Goal: Information Seeking & Learning: Check status

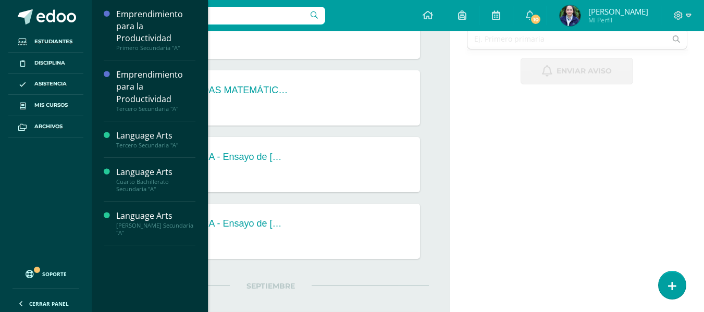
scroll to position [261, 0]
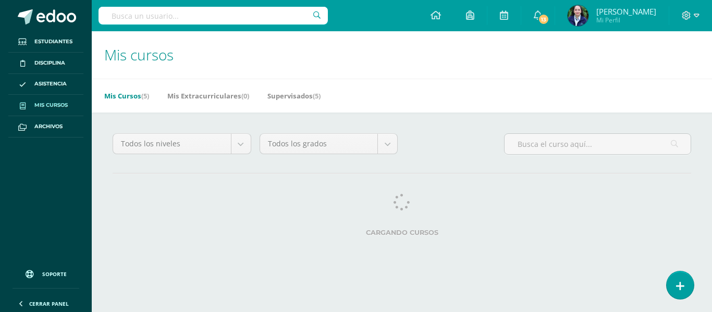
click at [481, 126] on div "Todos los niveles Todos los niveles Preprimaria [GEOGRAPHIC_DATA] Primaria Todo…" at bounding box center [402, 187] width 620 height 149
click at [412, 132] on div "Todos los niveles Todos los niveles Preprimaria [GEOGRAPHIC_DATA] Primaria Todo…" at bounding box center [402, 187] width 620 height 149
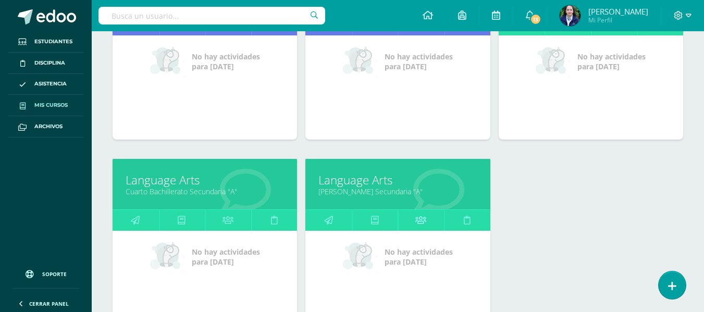
scroll to position [313, 0]
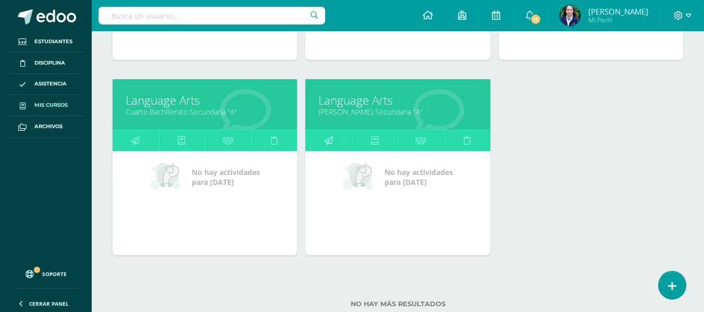
click at [331, 141] on icon at bounding box center [328, 140] width 9 height 20
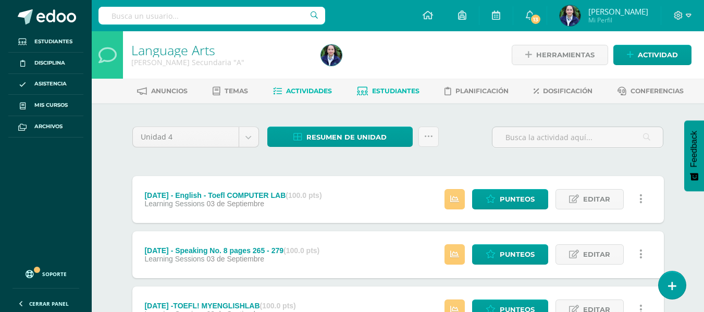
click at [393, 93] on span "Estudiantes" at bounding box center [395, 91] width 47 height 8
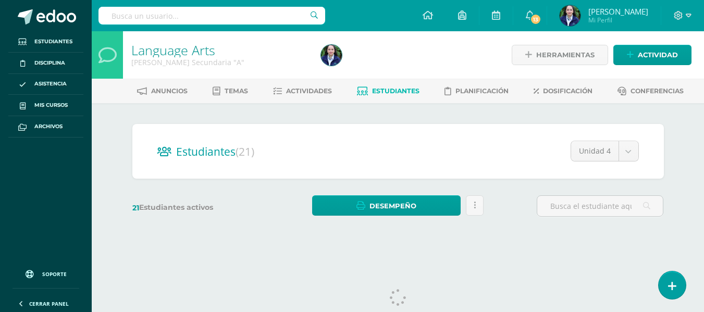
click at [447, 115] on div "Estudiantes (21) Unidad 4 Unidad 2 Unidad 1 Unidad 3 Unidad 4 21 Estudiantes ac…" at bounding box center [398, 175] width 573 height 144
click at [469, 117] on div "Estudiantes (21) Unidad 4 Unidad 2 Unidad 1 Unidad 3 Unidad 4 21 Estudiantes ac…" at bounding box center [398, 175] width 573 height 144
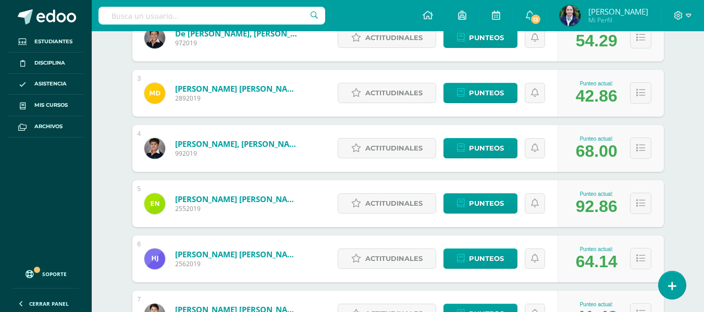
scroll to position [209, 0]
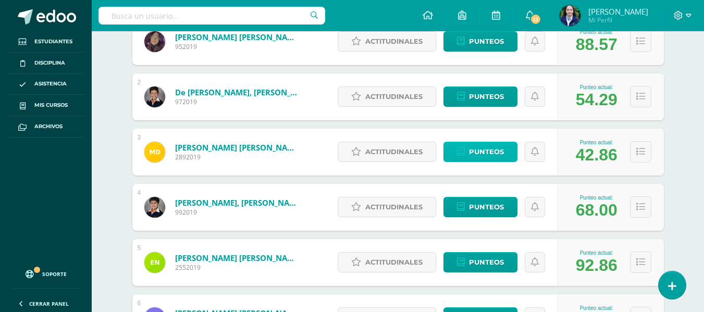
click at [468, 156] on link "Punteos" at bounding box center [481, 152] width 74 height 20
click at [641, 155] on icon at bounding box center [641, 152] width 9 height 9
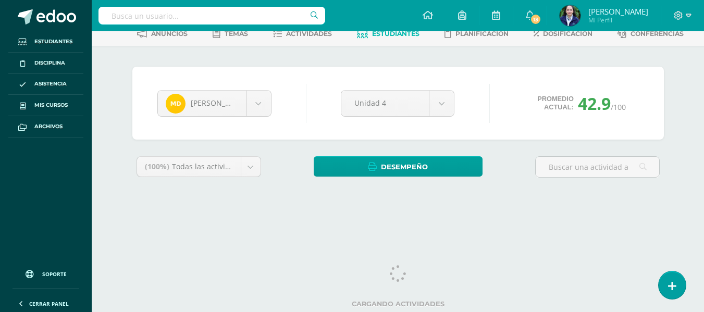
click at [513, 158] on div "(100%) Todas las actividades de esta unidad Todas las actividades de esta unida…" at bounding box center [398, 171] width 532 height 30
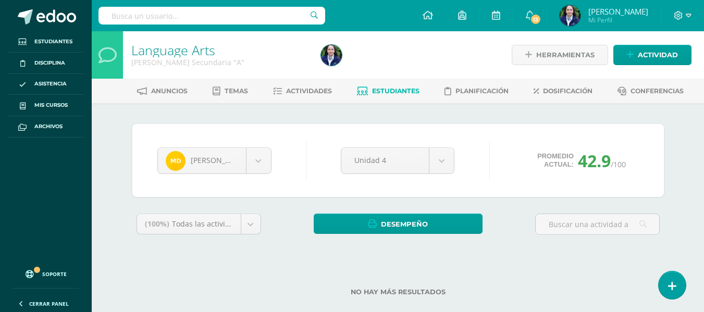
click at [389, 96] on link "Estudiantes" at bounding box center [388, 91] width 63 height 17
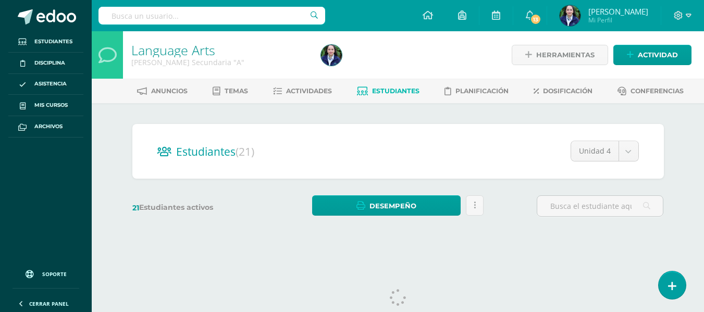
click at [539, 110] on div "Estudiantes (21) Unidad 4 Unidad 2 Unidad 1 Unidad 3 Unidad 4 21 Estudiantes ac…" at bounding box center [398, 175] width 573 height 144
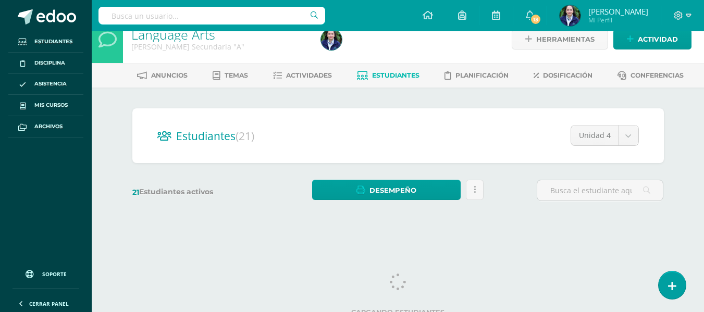
scroll to position [24, 0]
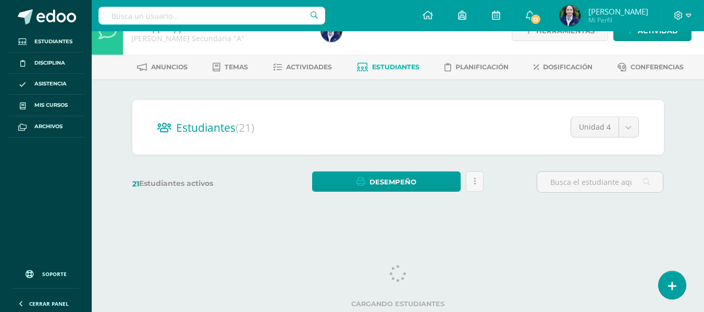
click at [553, 87] on div "Estudiantes (21) Unidad 4 Unidad 2 Unidad 1 Unidad 3 Unidad 4 21 Estudiantes ac…" at bounding box center [398, 151] width 573 height 144
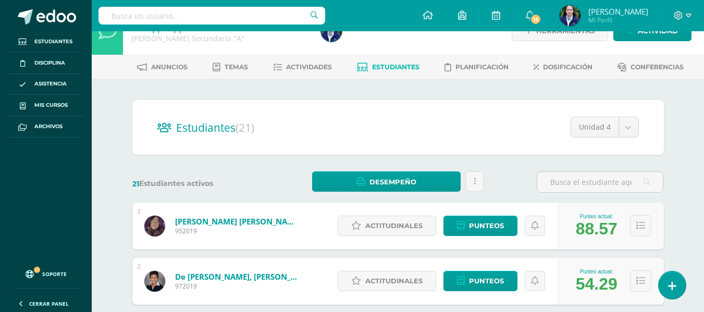
scroll to position [0, 0]
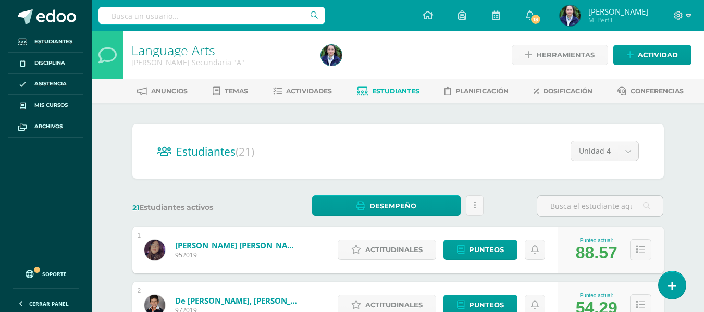
click at [535, 91] on ul "Anuncios Temas Actividades Estudiantes Planificación Dosificación Conferencias" at bounding box center [410, 90] width 613 height 17
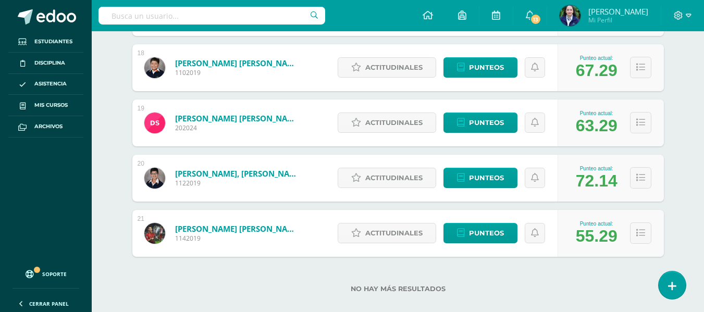
scroll to position [1136, 0]
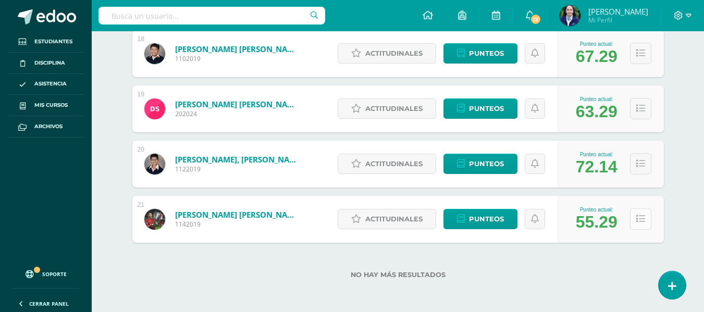
click at [641, 221] on icon at bounding box center [641, 219] width 9 height 9
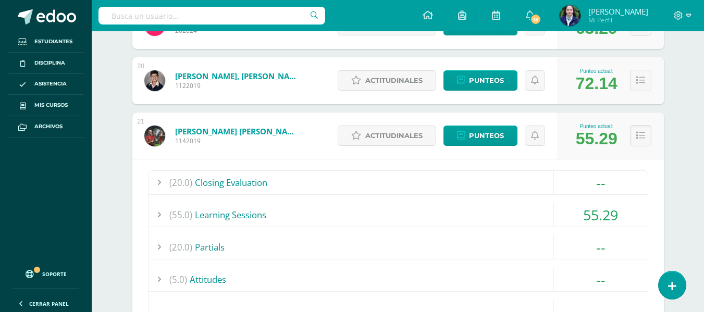
scroll to position [1292, 0]
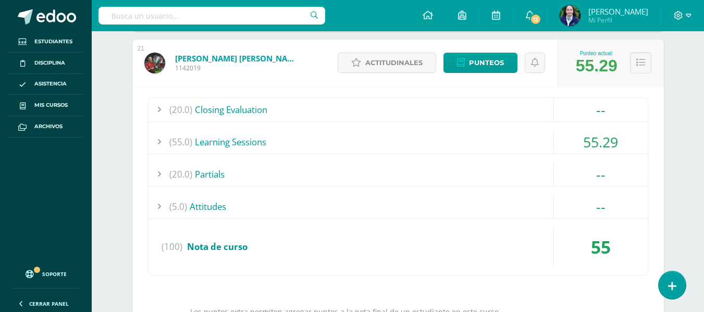
click at [234, 141] on div "(55.0) Learning Sessions" at bounding box center [398, 141] width 499 height 23
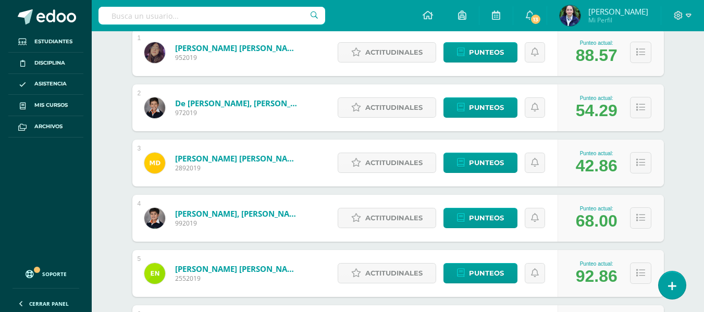
scroll to position [145, 0]
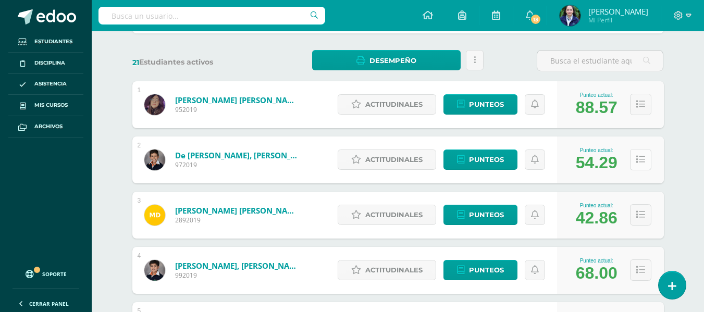
click at [640, 164] on icon at bounding box center [641, 159] width 9 height 9
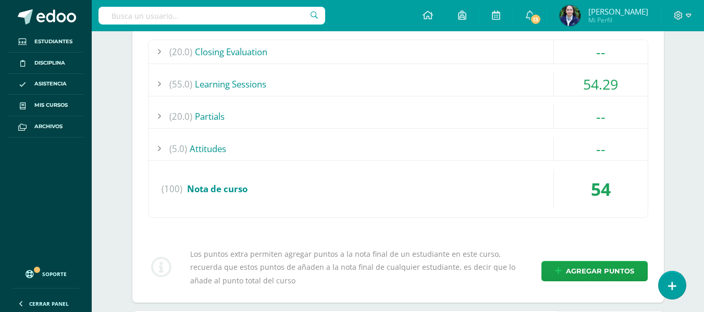
scroll to position [302, 0]
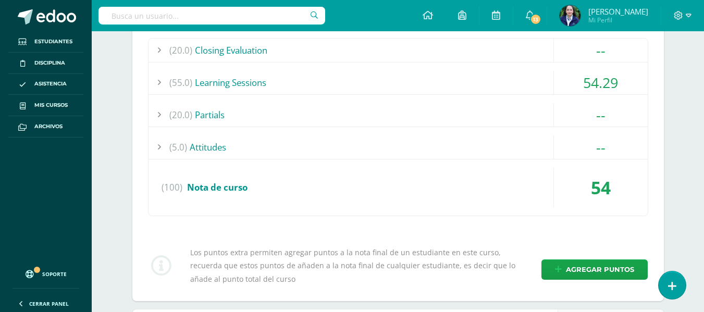
click at [227, 84] on div "(55.0) Learning Sessions" at bounding box center [398, 82] width 499 height 23
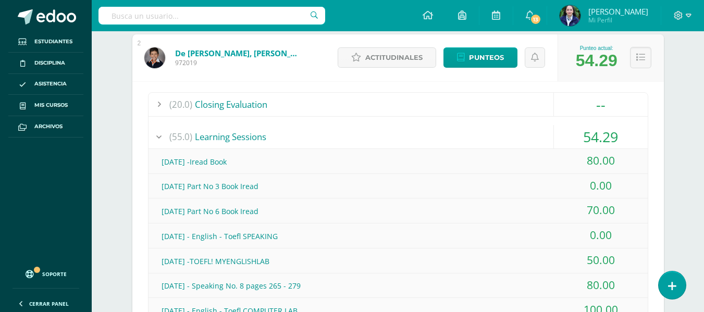
scroll to position [198, 0]
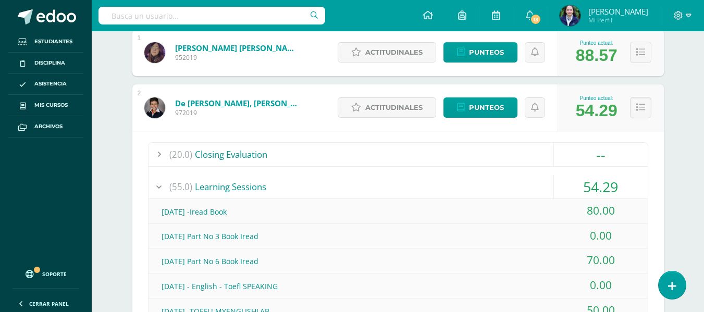
click at [275, 105] on link "de [PERSON_NAME], [PERSON_NAME]" at bounding box center [237, 103] width 125 height 10
